Goal: Task Accomplishment & Management: Use online tool/utility

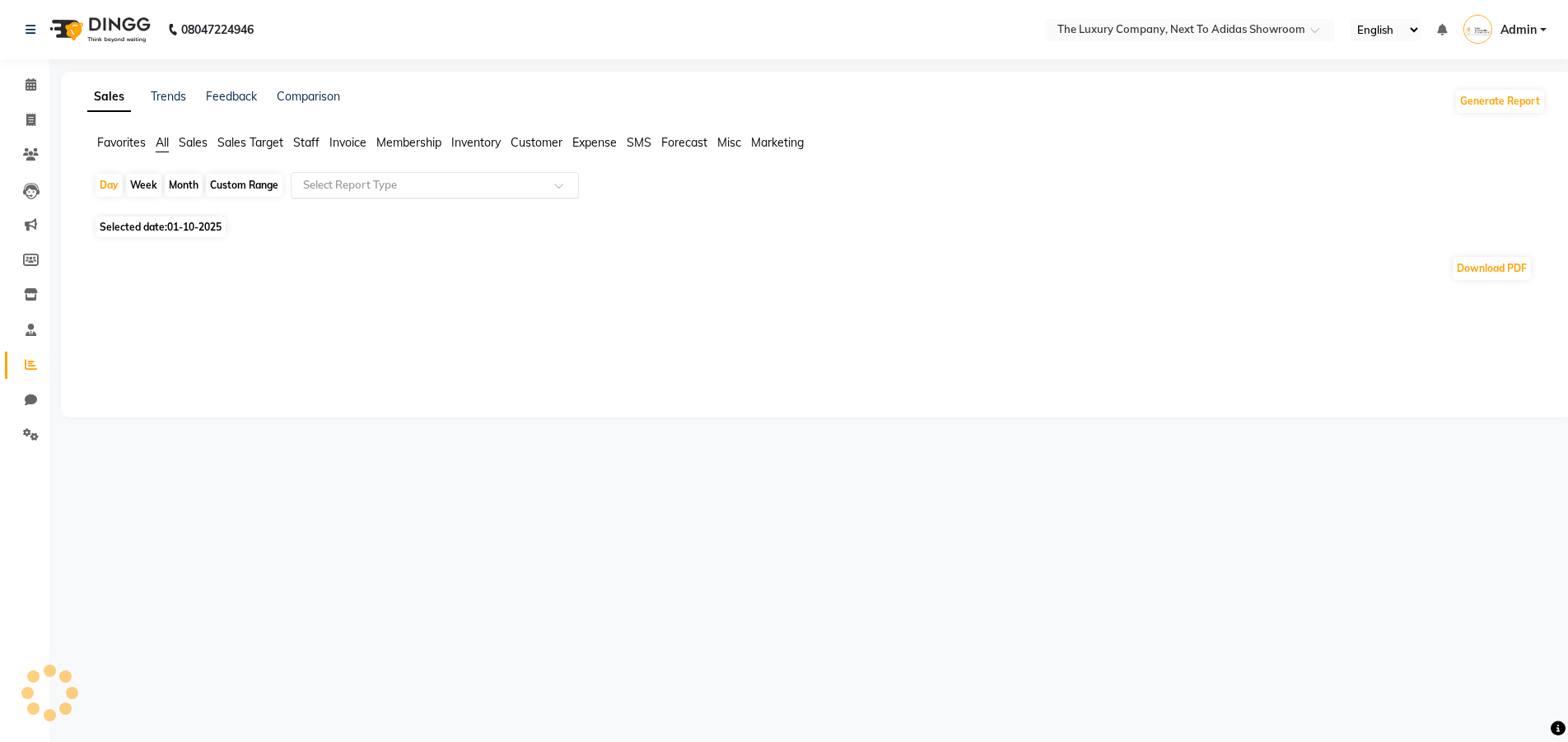
click at [321, 185] on input "text" at bounding box center [418, 185] width 237 height 16
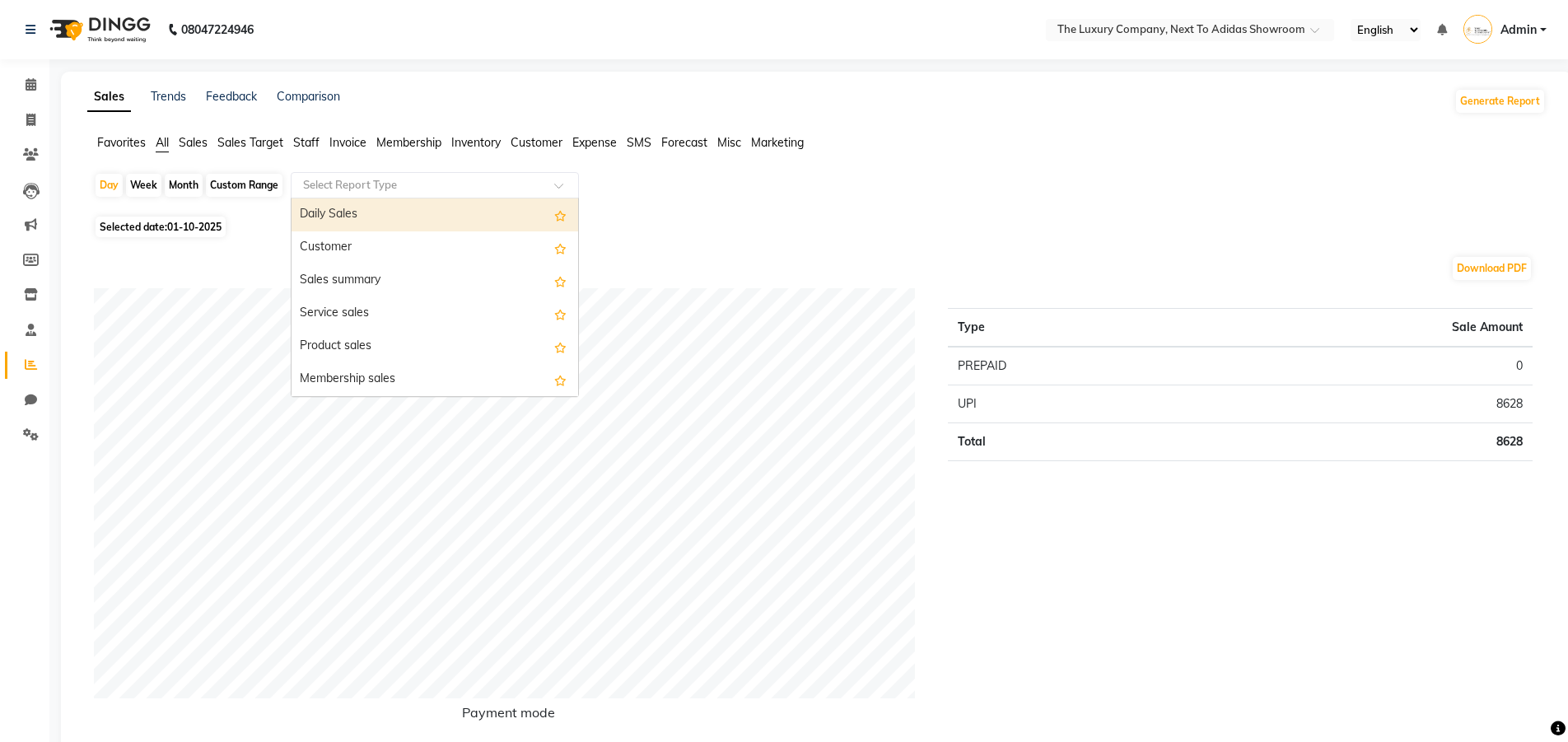
click at [341, 205] on div "Daily Sales" at bounding box center [434, 214] width 286 height 33
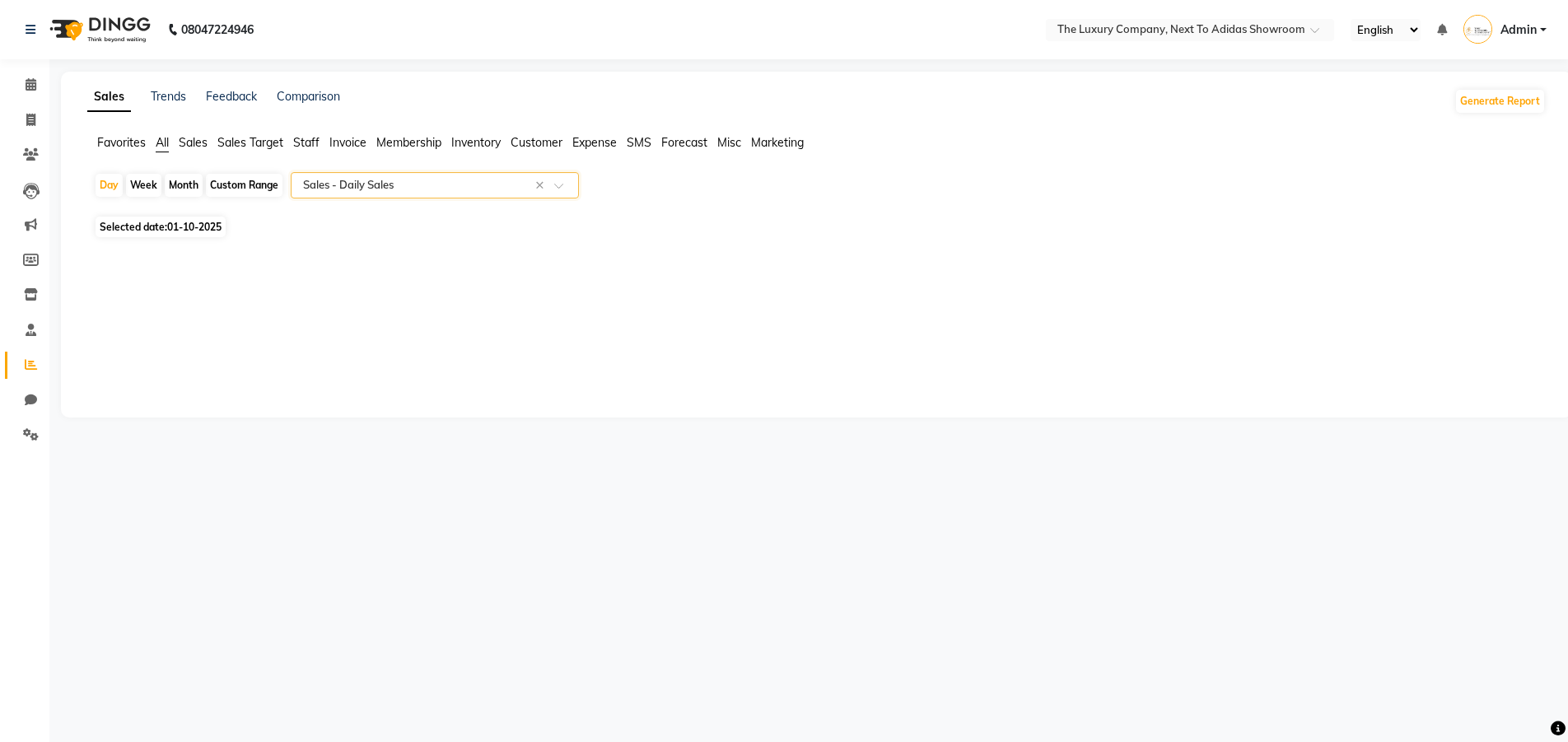
select select "full_report"
select select "csv"
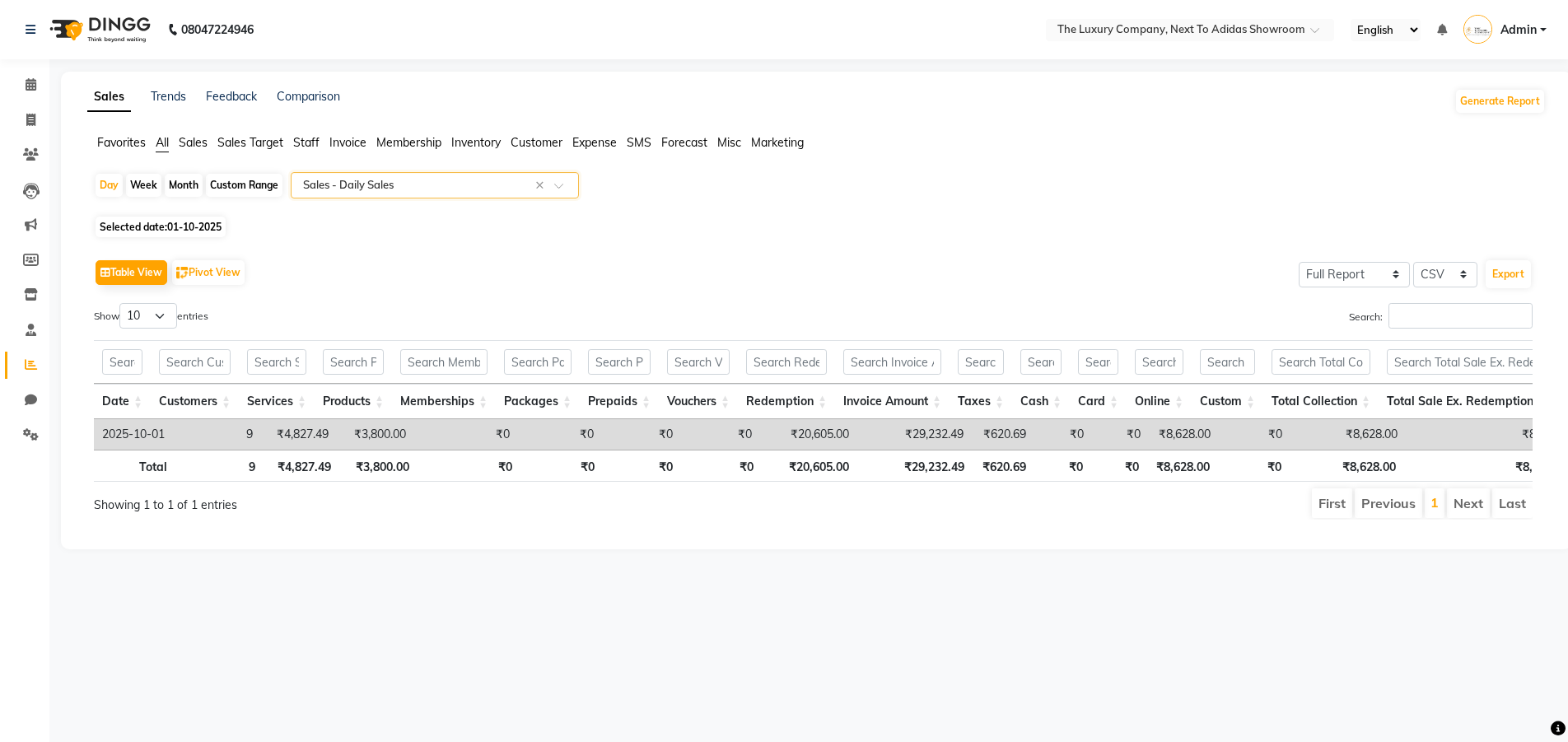
click at [204, 225] on span "01-10-2025" at bounding box center [194, 227] width 55 height 13
select select "10"
select select "2025"
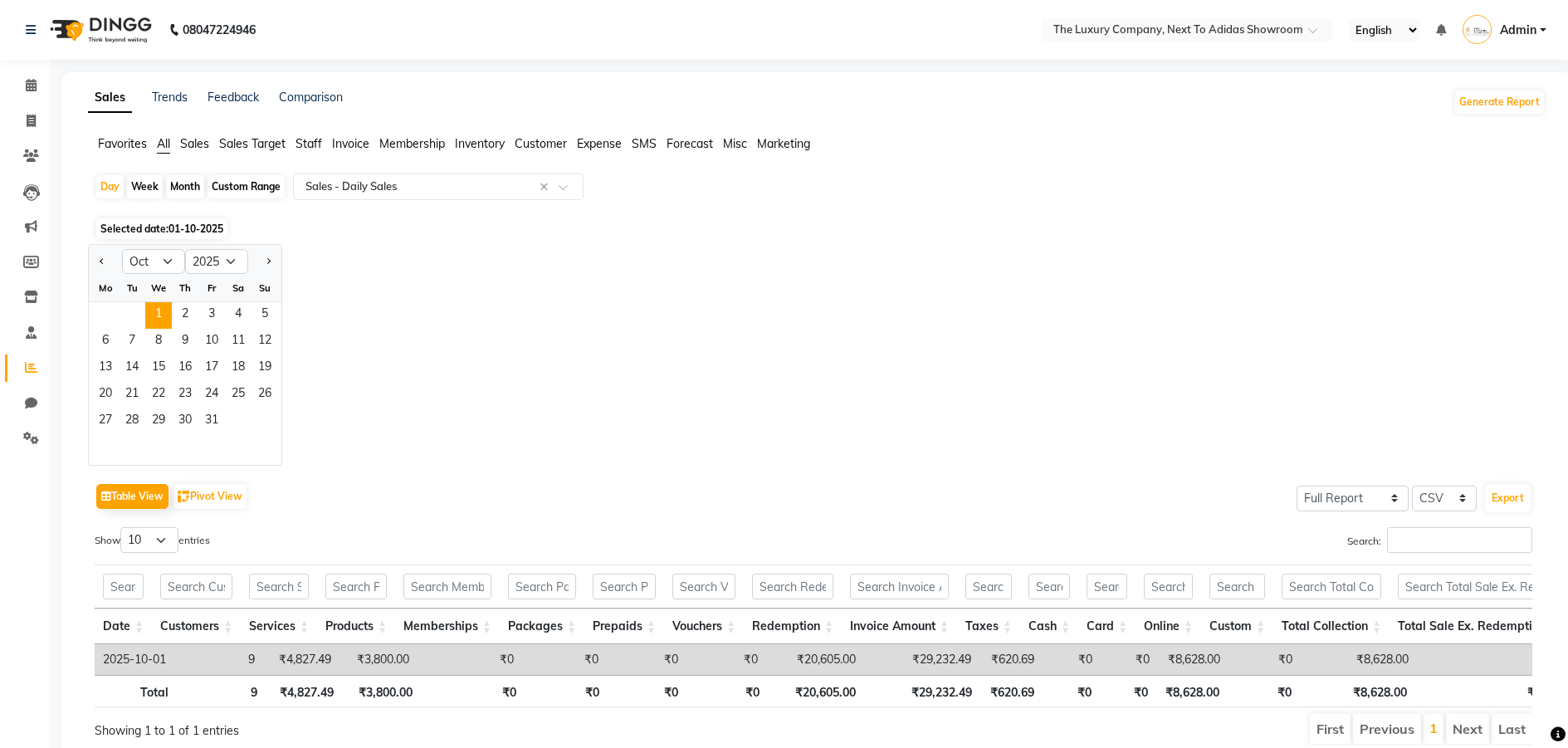
click at [91, 263] on div at bounding box center [105, 260] width 33 height 26
click at [98, 263] on button "Previous month" at bounding box center [102, 260] width 14 height 26
select select "9"
click at [140, 419] on span "30" at bounding box center [131, 421] width 26 height 26
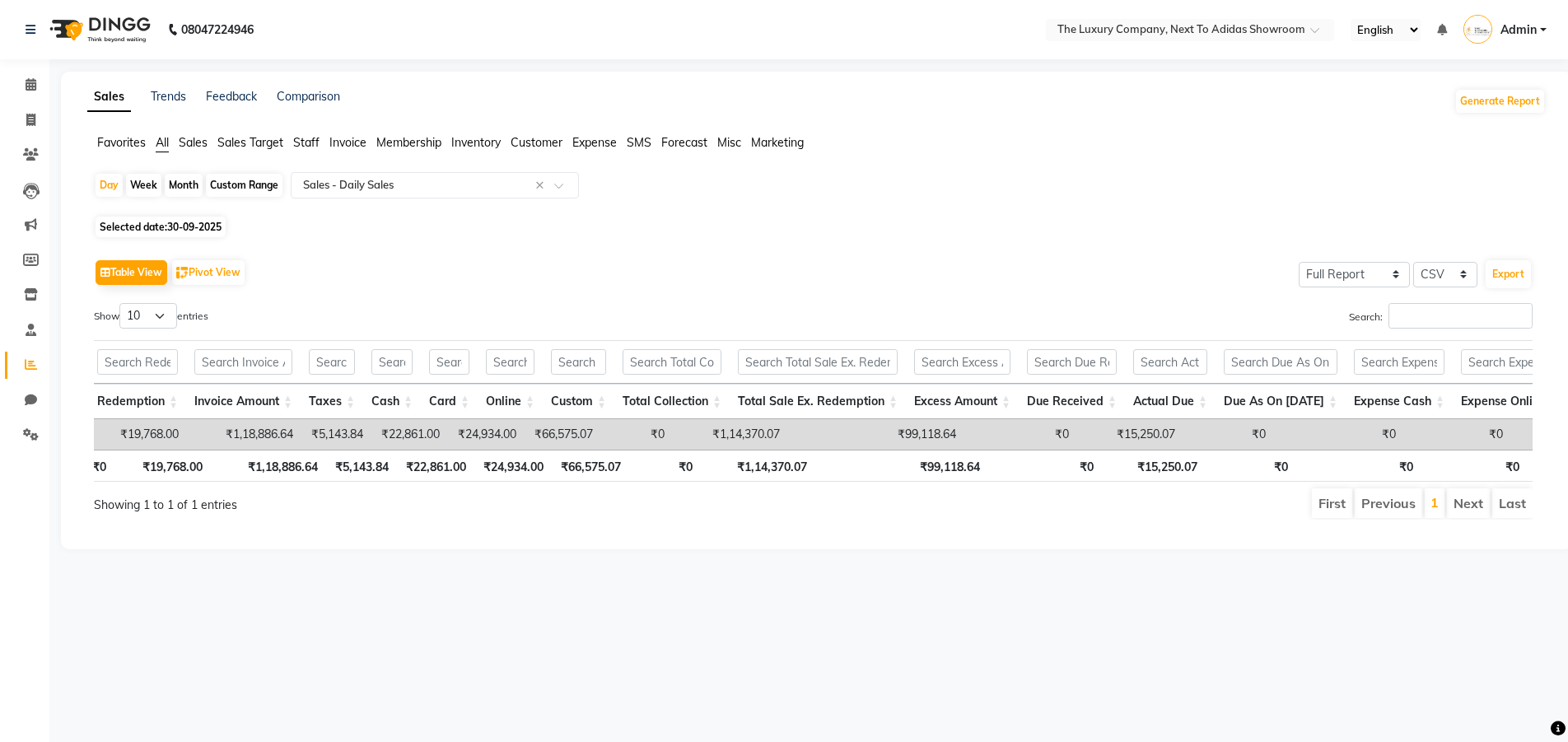
scroll to position [0, 838]
